Goal: Task Accomplishment & Management: Manage account settings

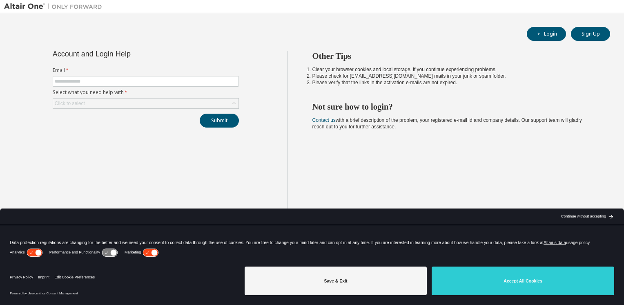
click at [592, 210] on div "arrow_back_black_24dp Continue without accepting arrow_forward_black_24dp" at bounding box center [587, 216] width 74 height 16
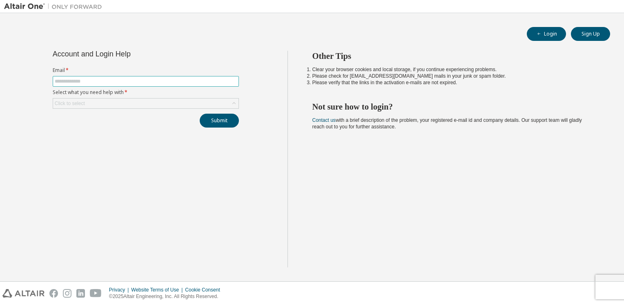
click at [78, 82] on input "text" at bounding box center [146, 81] width 182 height 7
type input "**********"
click at [145, 107] on div "Click to select" at bounding box center [145, 103] width 185 height 10
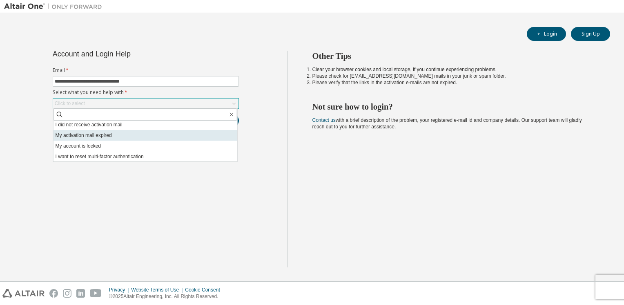
scroll to position [23, 0]
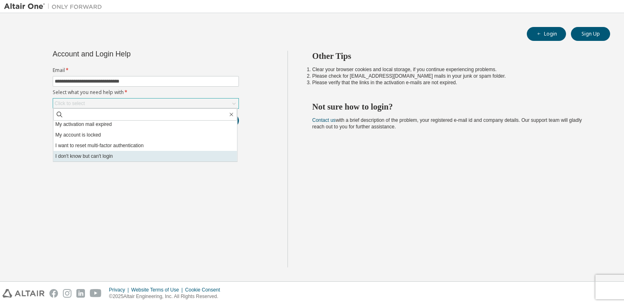
click at [96, 157] on li "I don't know but can't login" at bounding box center [146, 156] width 184 height 11
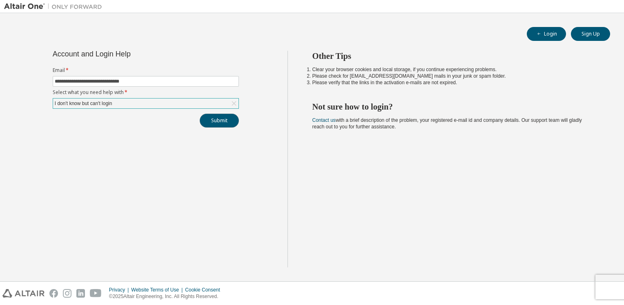
click at [223, 121] on button "Submit" at bounding box center [219, 121] width 39 height 14
click at [607, 282] on icon "button" at bounding box center [607, 282] width 3 height 3
click at [374, 214] on div "Other Tips Clear your browser cookies and local storage, if you continue experi…" at bounding box center [454, 159] width 333 height 216
click at [547, 40] on button "Login" at bounding box center [546, 34] width 39 height 14
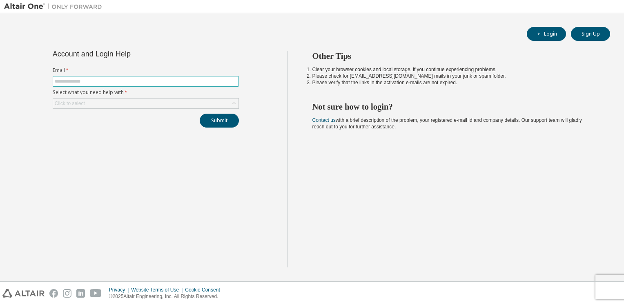
click at [203, 83] on input "text" at bounding box center [146, 81] width 182 height 7
type input "**********"
click at [108, 96] on form "**********" at bounding box center [146, 88] width 186 height 42
click at [108, 103] on div "Click to select" at bounding box center [145, 103] width 185 height 10
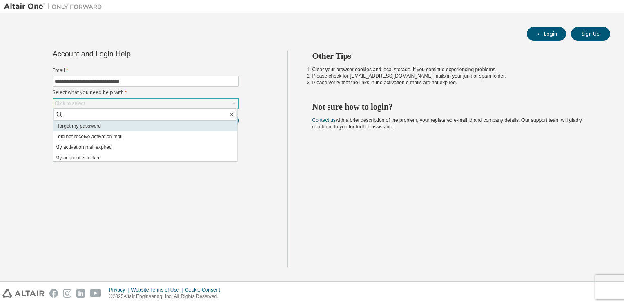
click at [85, 124] on li "I forgot my password" at bounding box center [146, 126] width 184 height 11
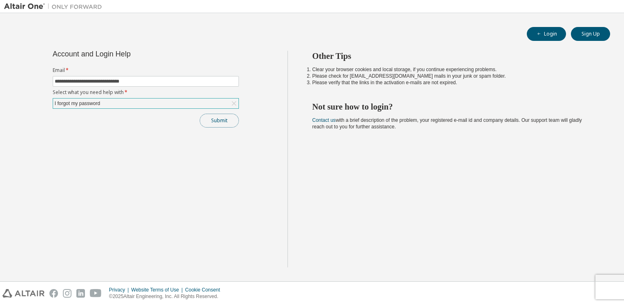
click at [217, 119] on button "Submit" at bounding box center [219, 121] width 39 height 14
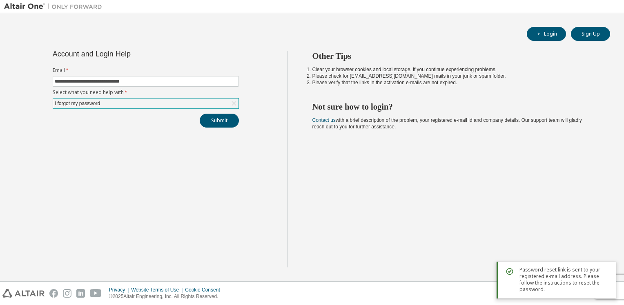
click at [491, 190] on div "Other Tips Clear your browser cookies and local storage, if you continue experi…" at bounding box center [454, 159] width 333 height 216
